Goal: Task Accomplishment & Management: Manage account settings

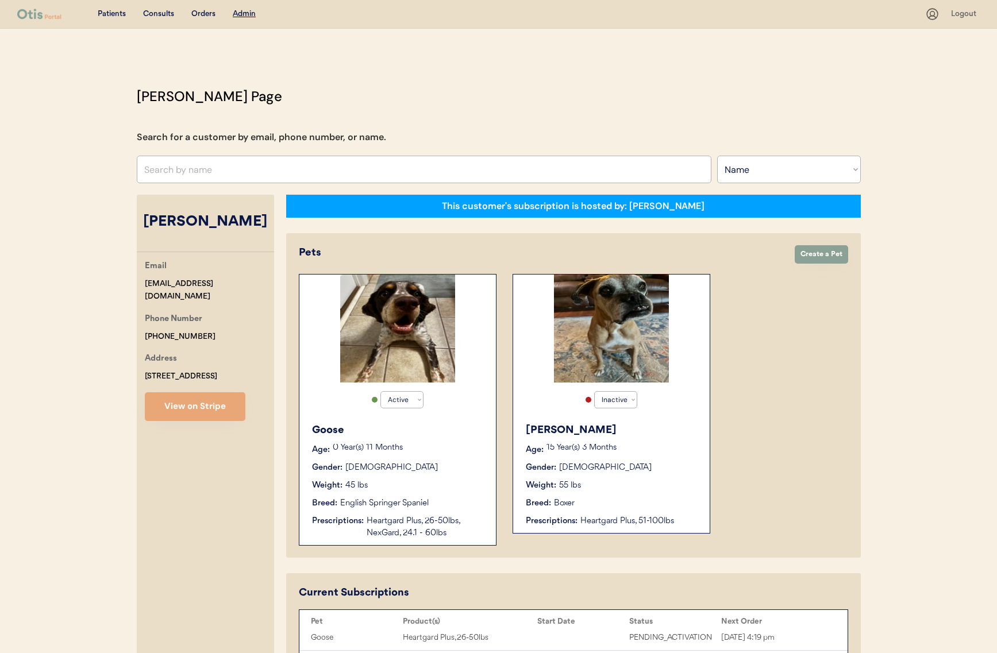
select select ""Name""
select select "true"
select select "false"
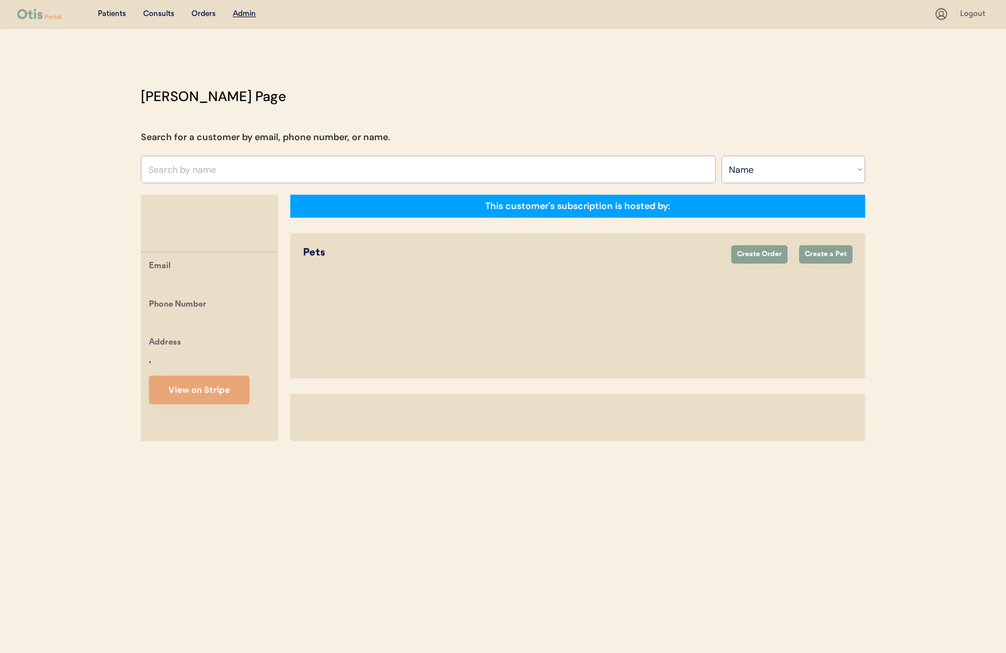
select select ""Name""
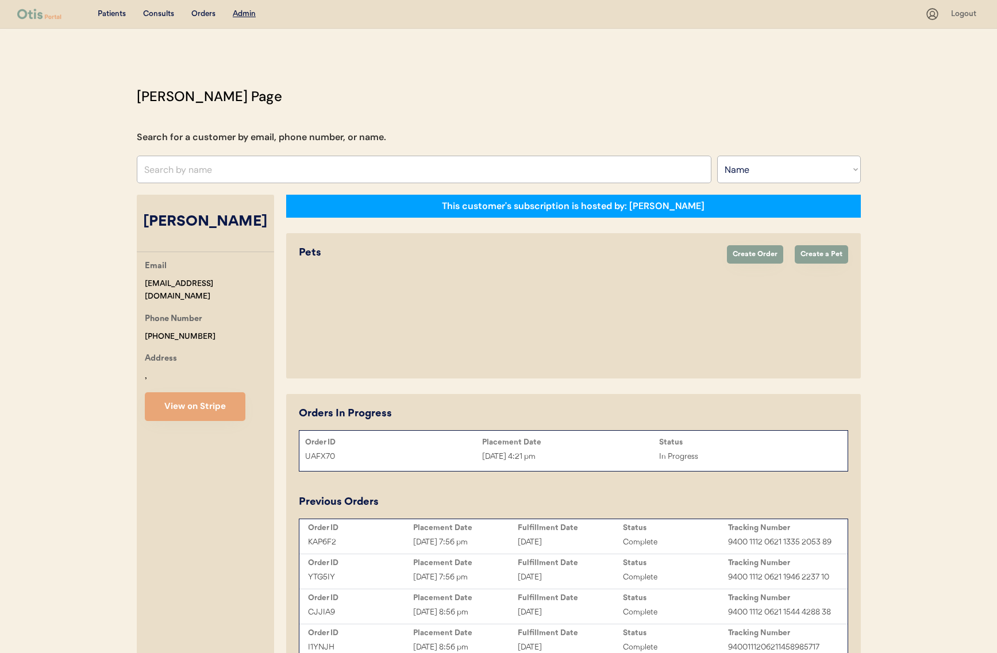
select select "true"
select select "false"
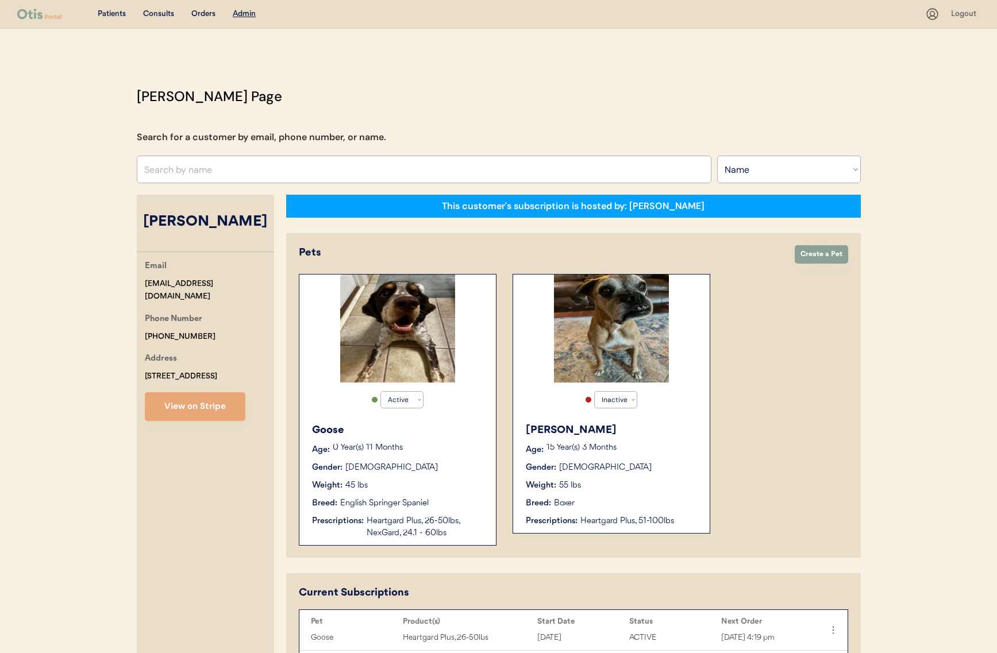
click at [332, 178] on input "text" at bounding box center [424, 170] width 575 height 28
type input "sonya"
type input "sonya wimmer"
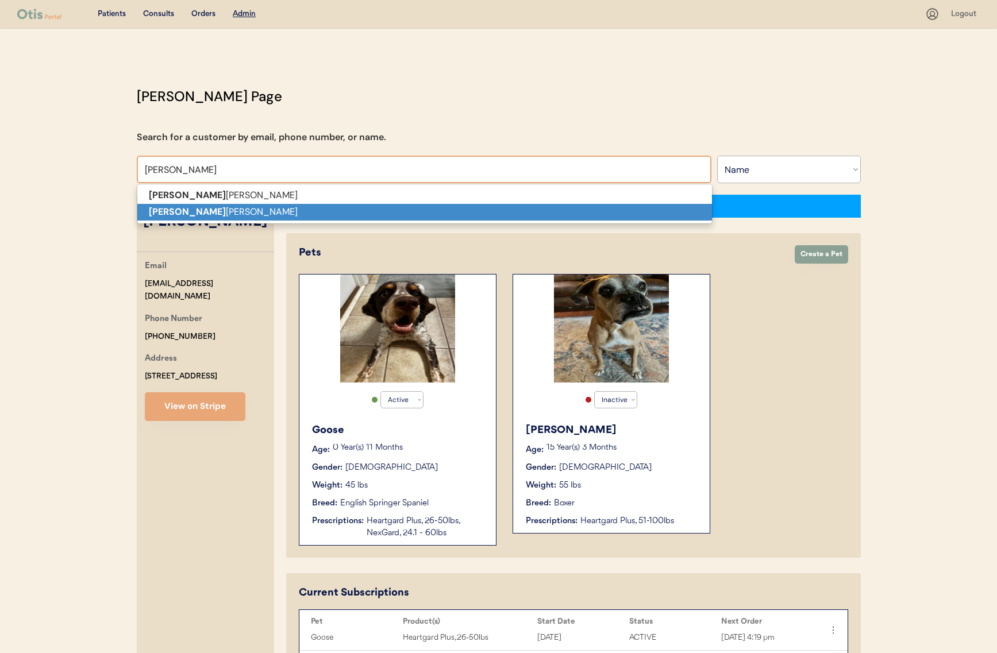
click at [344, 208] on p "Sonya Rodgers" at bounding box center [424, 212] width 575 height 17
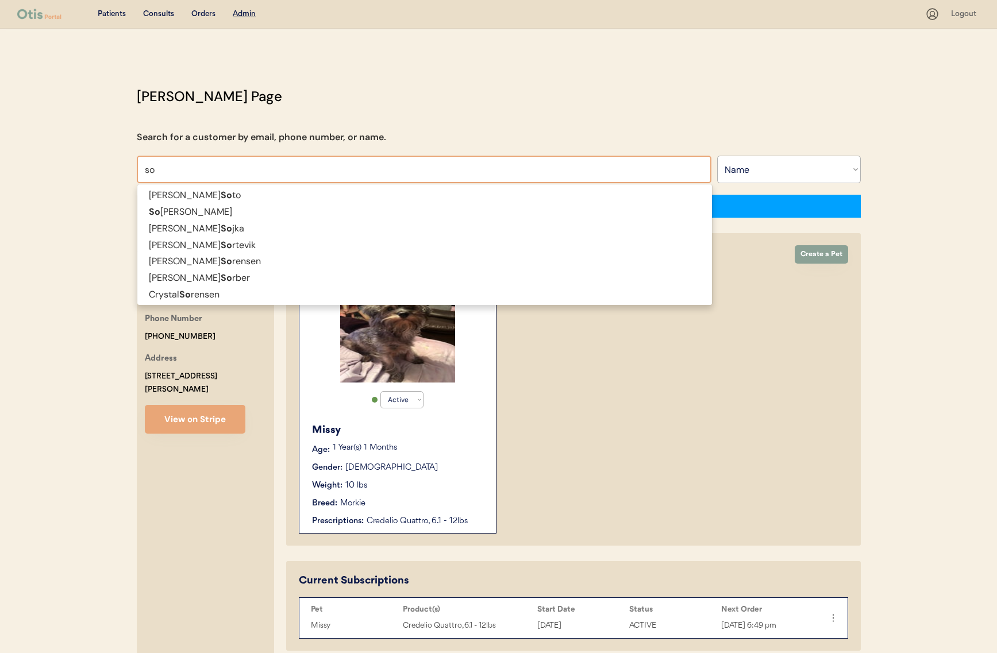
type input "son"
type input "sonja Fernandez"
type input "sony"
type input "sonya wimmer"
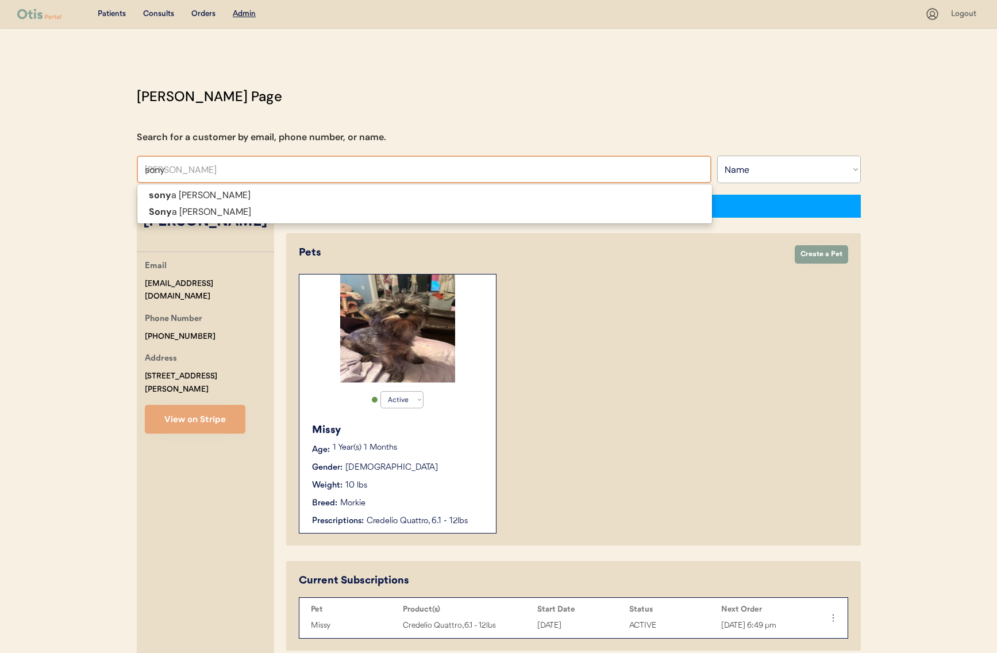
type input "sonya"
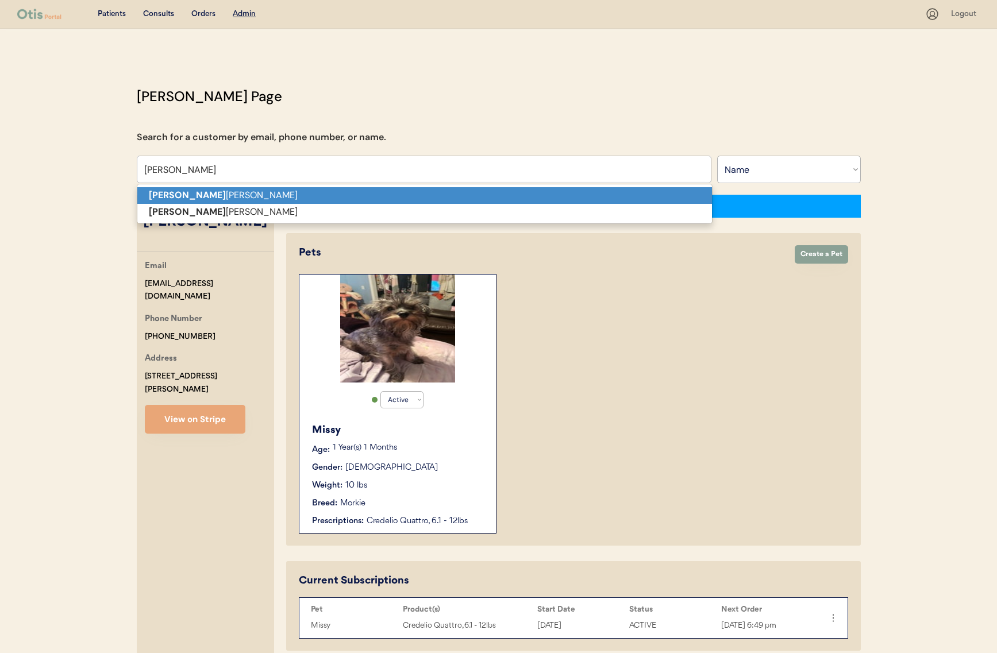
click at [294, 190] on p "sonya wimmer" at bounding box center [424, 195] width 575 height 17
type input "sonya wimmer"
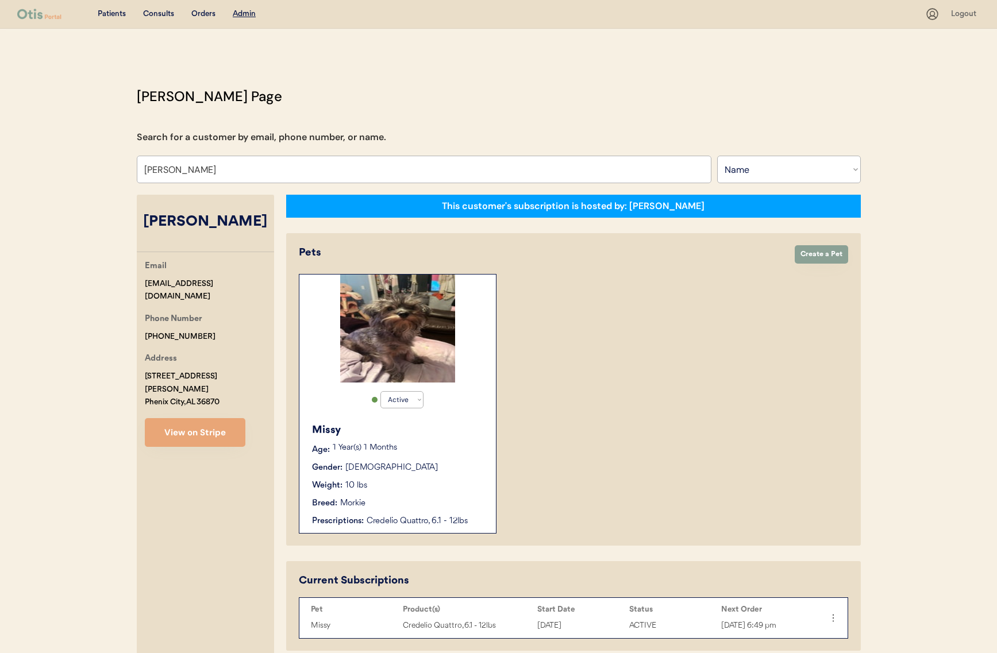
select select "true"
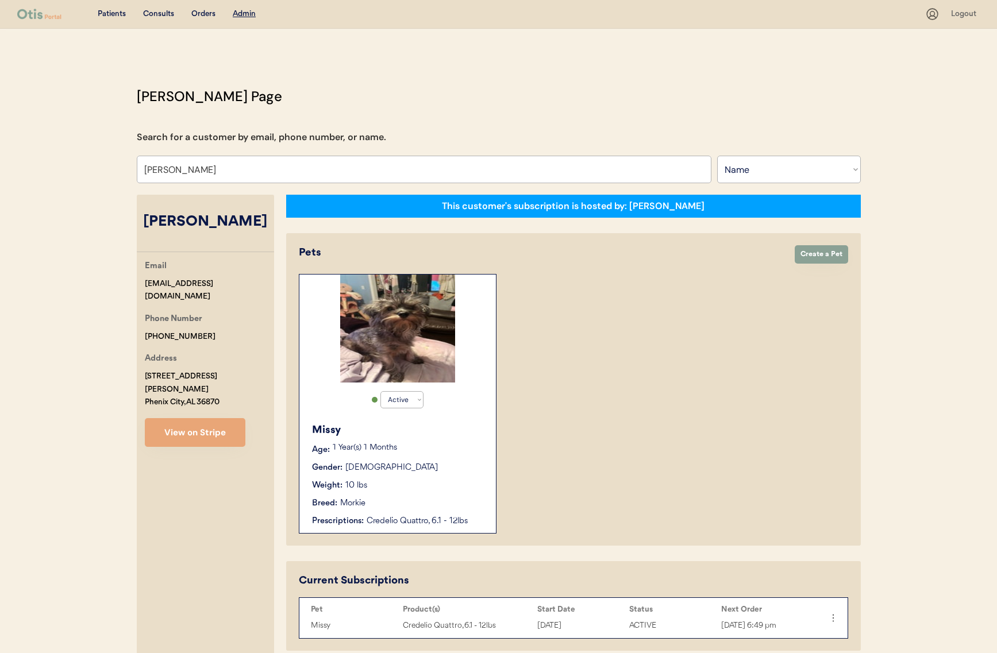
select select "true"
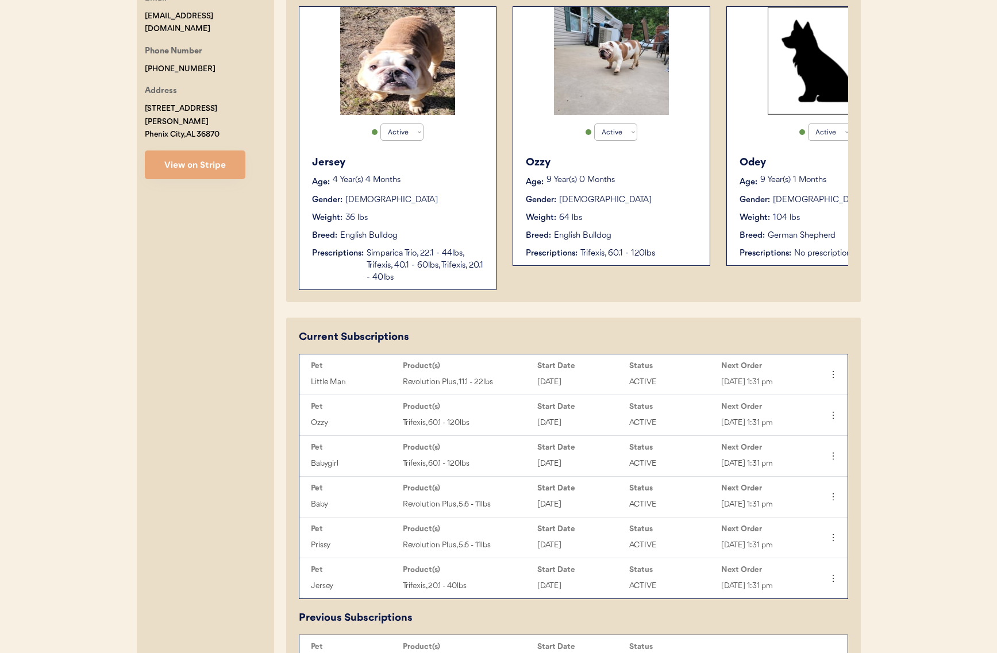
scroll to position [270, 0]
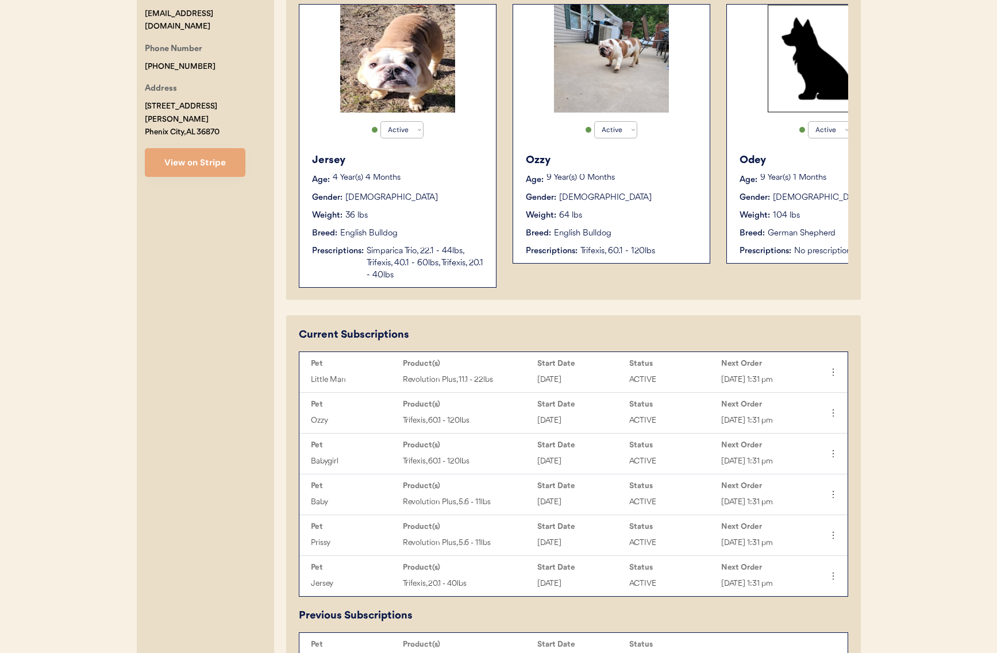
type input "sonya wimmer"
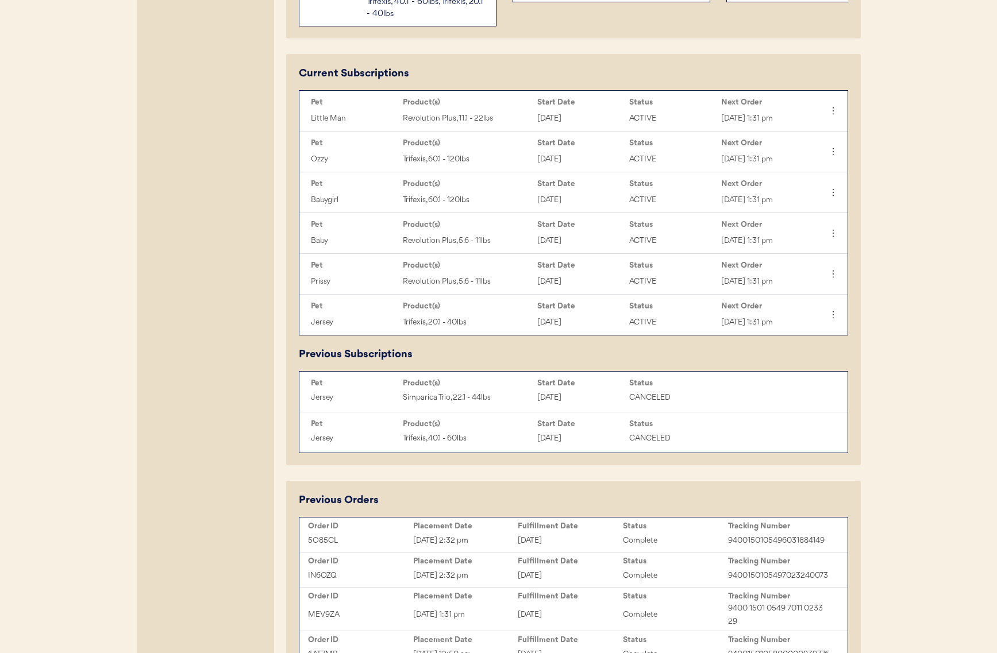
scroll to position [607, 0]
